Goal: Task Accomplishment & Management: Manage account settings

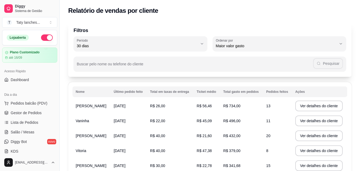
select select "30"
select select "HIGHEST_TOTAL_SPENT_WITH_ORDERS"
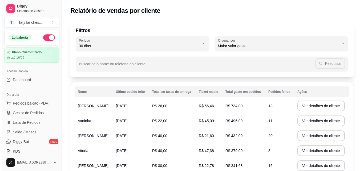
scroll to position [108, 0]
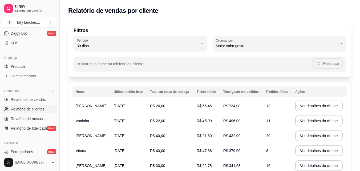
click at [285, 103] on td "13" at bounding box center [277, 105] width 29 height 15
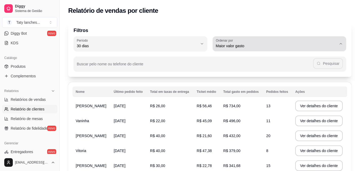
click at [316, 44] on span "Maior valor gasto" at bounding box center [276, 45] width 121 height 5
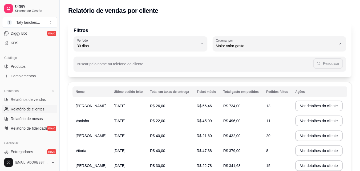
click at [264, 87] on span "Último pedido feito" at bounding box center [276, 84] width 115 height 5
type input "LAST_ORDER_MADE_AT"
select select "LAST_ORDER_MADE_AT"
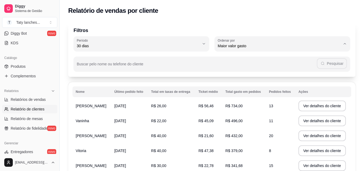
scroll to position [5, 0]
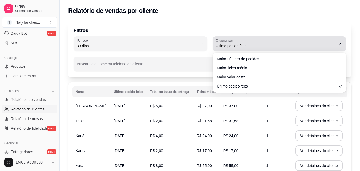
click at [252, 45] on span "Último pedido feito" at bounding box center [276, 45] width 121 height 5
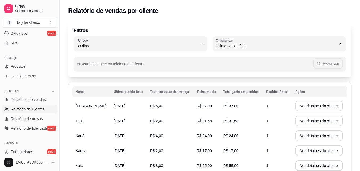
click at [228, 59] on span "Maior número de pedidos" at bounding box center [276, 58] width 115 height 5
type input "HIGHEST_ORDER_COUNT"
select select "HIGHEST_ORDER_COUNT"
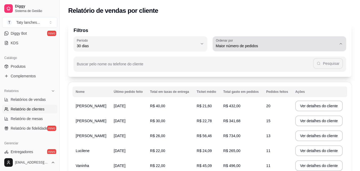
click at [287, 46] on span "Maior número de pedidos" at bounding box center [276, 45] width 121 height 5
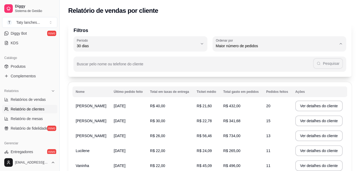
click at [248, 80] on li "Maior valor gasto" at bounding box center [279, 76] width 124 height 8
type input "HIGHEST_TOTAL_SPENT_WITH_ORDERS"
select select "HIGHEST_TOTAL_SPENT_WITH_ORDERS"
click at [190, 116] on td "R$ 22,00" at bounding box center [170, 120] width 47 height 15
click at [306, 150] on button "Ver detalhes do cliente" at bounding box center [319, 151] width 46 height 10
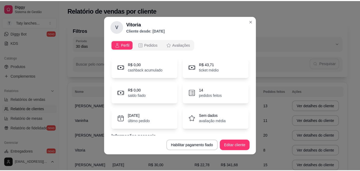
scroll to position [35, 0]
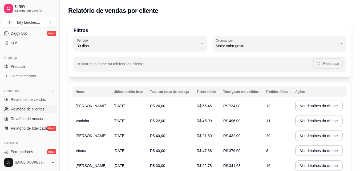
click at [338, 26] on div "Filtros 30 Período Hoje Ontem 7 dias 15 dias 30 dias 45 dias 60 dias Período 30…" at bounding box center [209, 48] width 283 height 55
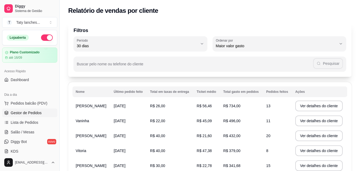
click at [27, 116] on link "Gestor de Pedidos" at bounding box center [29, 113] width 55 height 9
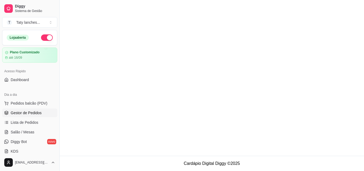
click at [27, 116] on link "Gestor de Pedidos" at bounding box center [29, 113] width 55 height 9
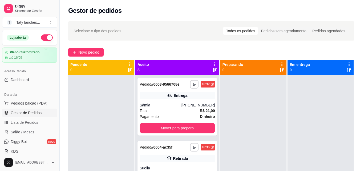
click at [207, 147] on div "**********" at bounding box center [177, 153] width 85 height 186
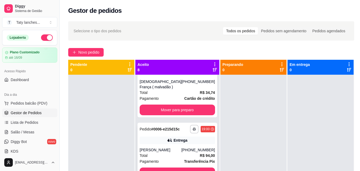
click at [170, 153] on div "[PERSON_NAME]" at bounding box center [161, 149] width 42 height 5
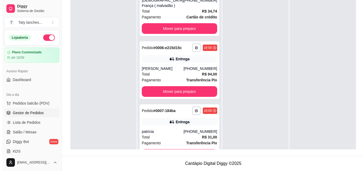
scroll to position [299, 0]
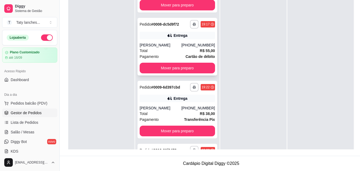
click at [182, 54] on div "Total R$ 55,00" at bounding box center [177, 51] width 75 height 6
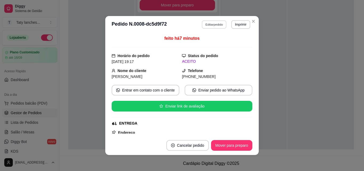
click at [208, 23] on button "Editar pedido" at bounding box center [214, 24] width 25 height 8
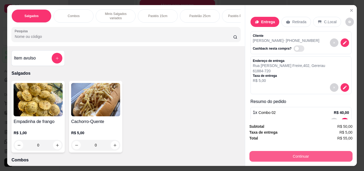
click at [289, 155] on button "Continuar" at bounding box center [301, 156] width 103 height 11
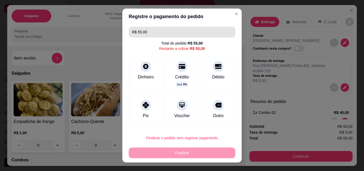
click at [178, 34] on input "R$ 55,00" at bounding box center [182, 32] width 100 height 11
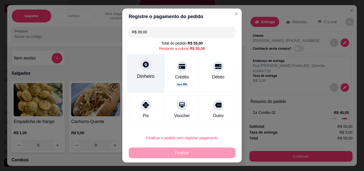
click at [137, 78] on div "Dinheiro" at bounding box center [146, 76] width 18 height 7
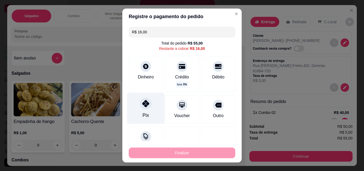
click at [145, 109] on div at bounding box center [146, 104] width 12 height 12
type input "R$ 0,00"
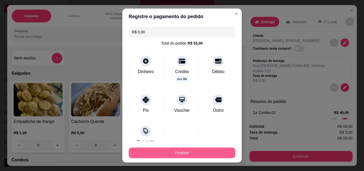
click at [168, 153] on button "Finalizar" at bounding box center [182, 152] width 107 height 11
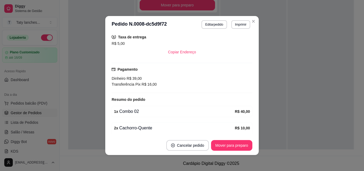
scroll to position [132, 0]
